Goal: Check status: Check status

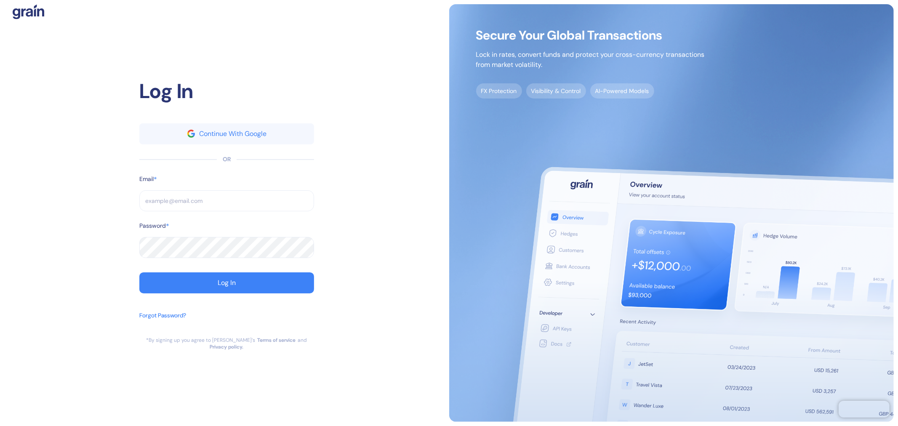
click at [218, 193] on input "text" at bounding box center [226, 200] width 175 height 21
paste input "[EMAIL_ADDRESS][DOMAIN_NAME]"
type input "[EMAIL_ADDRESS][DOMAIN_NAME]"
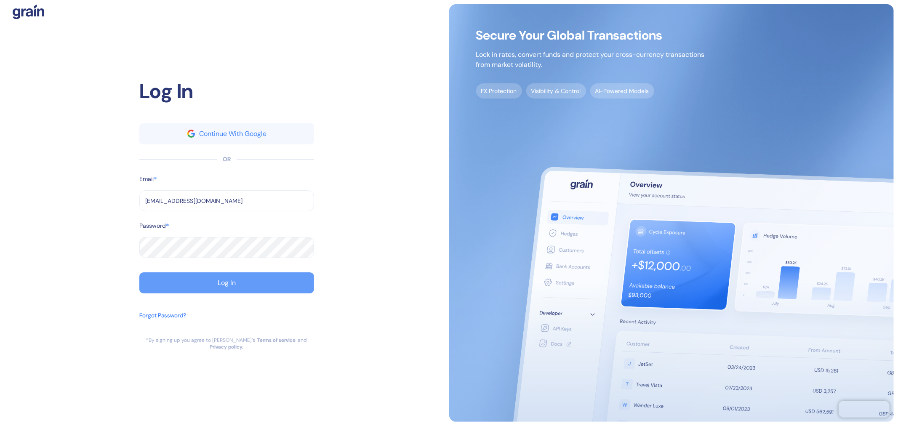
click at [233, 280] on button "Log In" at bounding box center [226, 282] width 175 height 21
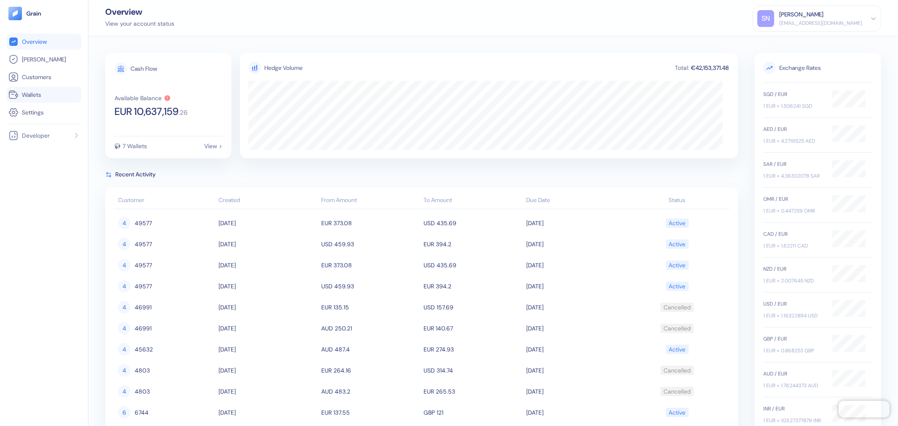
click at [36, 95] on span "Wallets" at bounding box center [31, 94] width 19 height 8
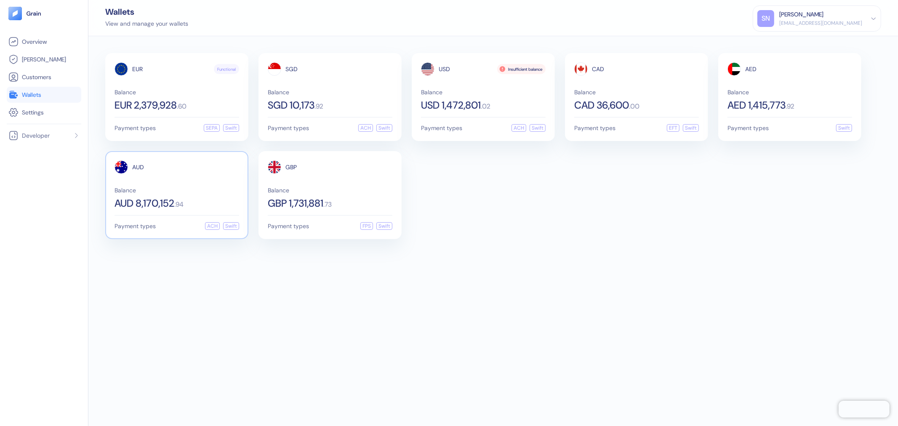
click at [164, 166] on div "AUD" at bounding box center [176, 166] width 125 height 13
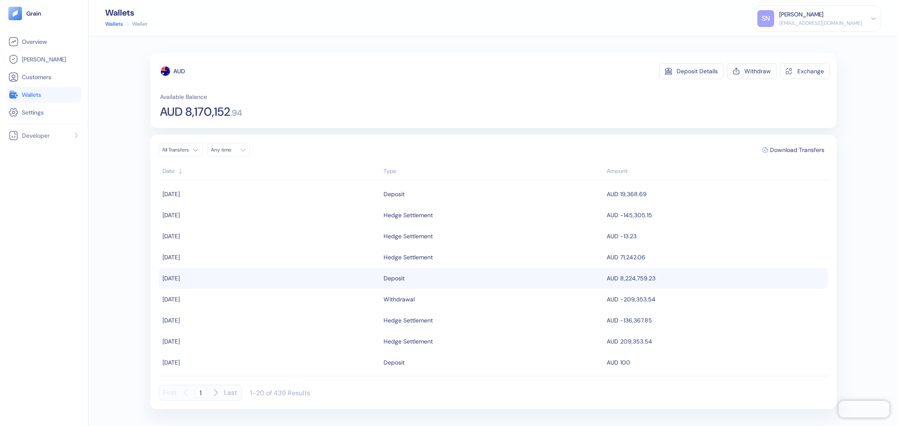
click at [483, 276] on div "Deposit" at bounding box center [493, 278] width 219 height 14
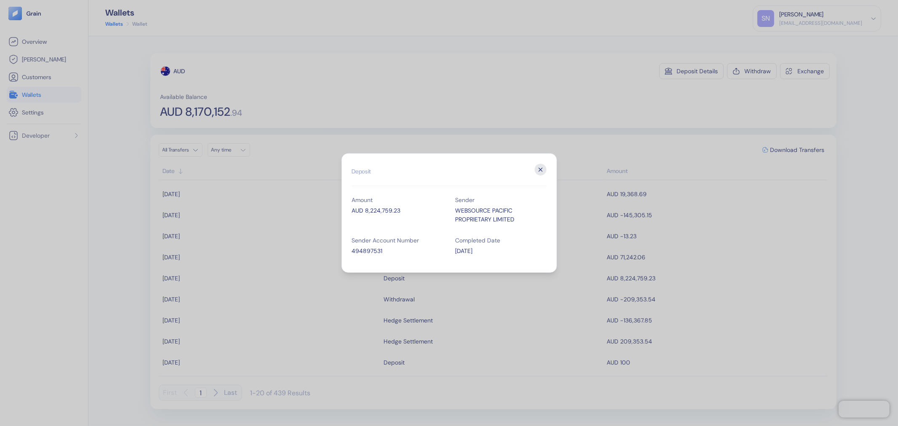
click at [545, 171] on icon "button" at bounding box center [541, 170] width 12 height 12
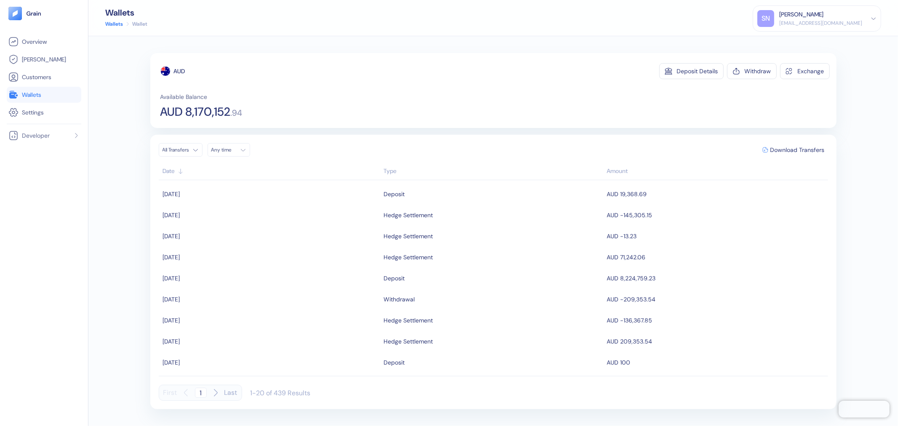
click at [50, 100] on li "Wallets" at bounding box center [44, 95] width 74 height 16
click at [51, 97] on link "Wallets" at bounding box center [43, 95] width 71 height 10
